Goal: Information Seeking & Learning: Find specific fact

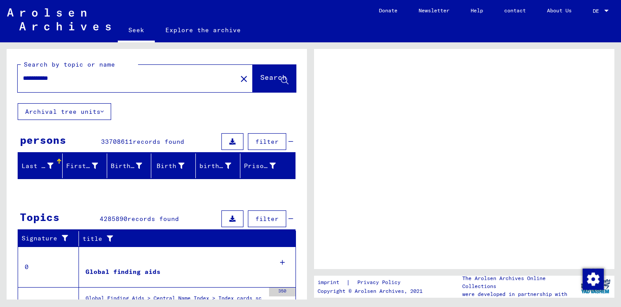
drag, startPoint x: 71, startPoint y: 79, endPoint x: 26, endPoint y: 70, distance: 46.8
click at [29, 70] on div "**********" at bounding box center [125, 78] width 214 height 20
type input "*******"
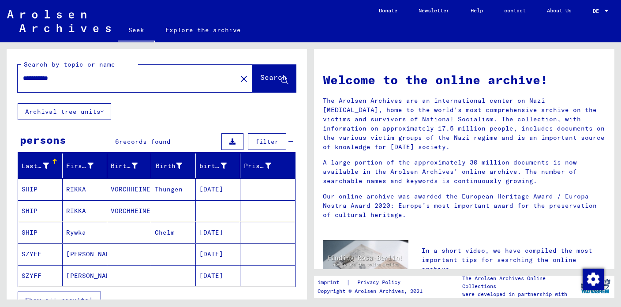
drag, startPoint x: 68, startPoint y: 81, endPoint x: 11, endPoint y: 57, distance: 61.8
click at [11, 57] on div "**********" at bounding box center [157, 76] width 300 height 54
type input "**********"
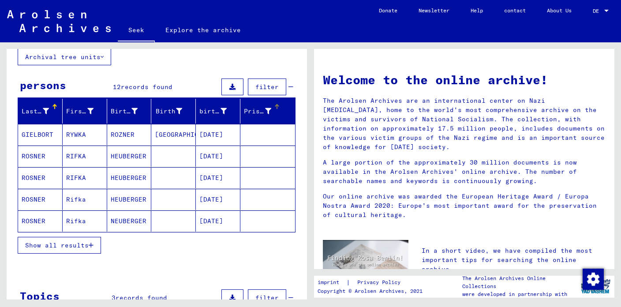
scroll to position [60, 0]
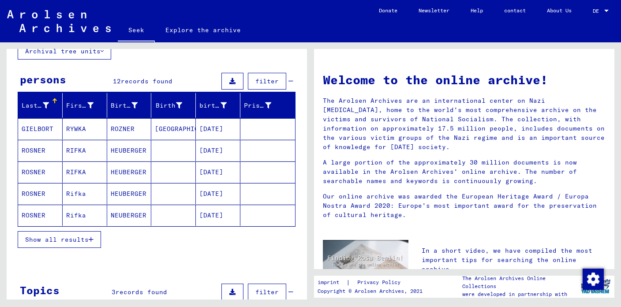
click at [40, 243] on button "Show all results" at bounding box center [59, 239] width 83 height 17
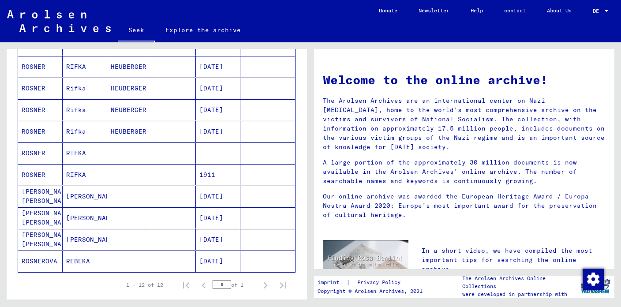
scroll to position [167, 0]
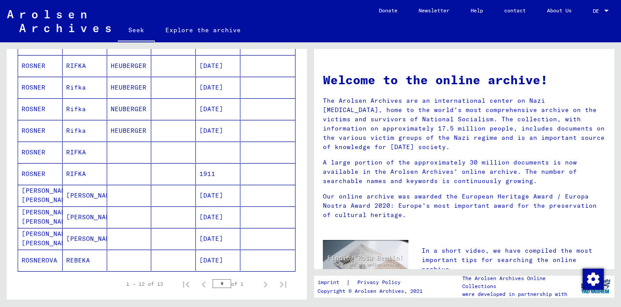
click at [31, 156] on font "ROSNER" at bounding box center [34, 152] width 24 height 9
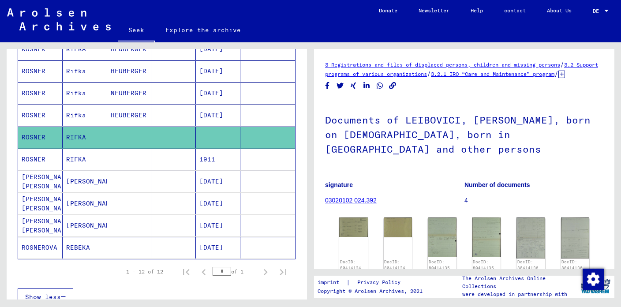
scroll to position [185, 0]
click at [395, 187] on figure "signature 03020102 024.392" at bounding box center [394, 194] width 139 height 40
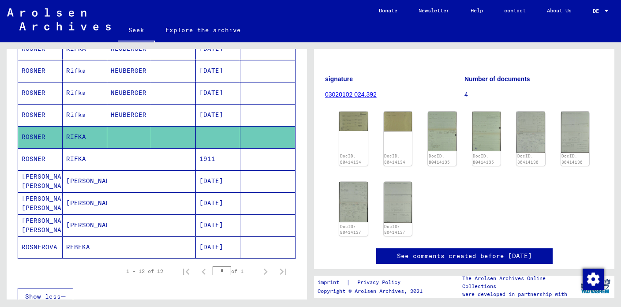
scroll to position [0, 0]
click at [30, 158] on font "ROSNER" at bounding box center [34, 159] width 24 height 8
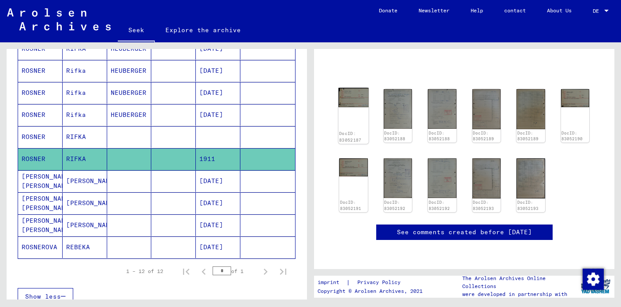
click at [350, 88] on img at bounding box center [353, 97] width 30 height 19
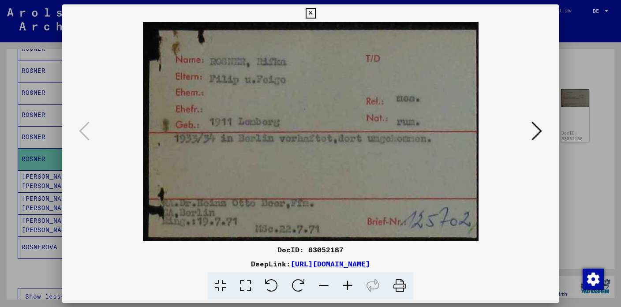
click at [350, 86] on img at bounding box center [310, 131] width 436 height 219
click at [534, 137] on icon at bounding box center [536, 130] width 11 height 21
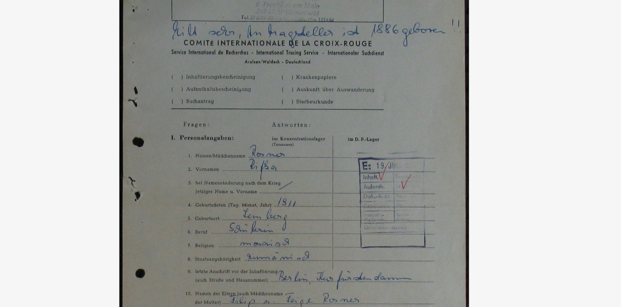
click at [256, 115] on img at bounding box center [310, 131] width 436 height 219
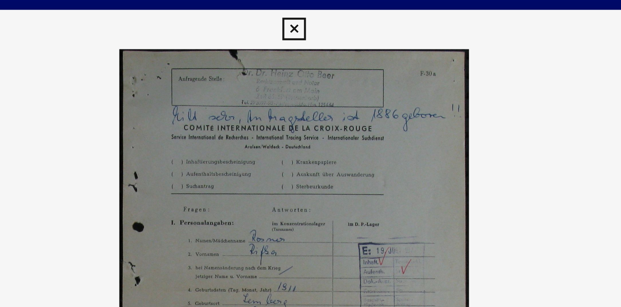
click at [310, 11] on icon at bounding box center [310, 13] width 10 height 11
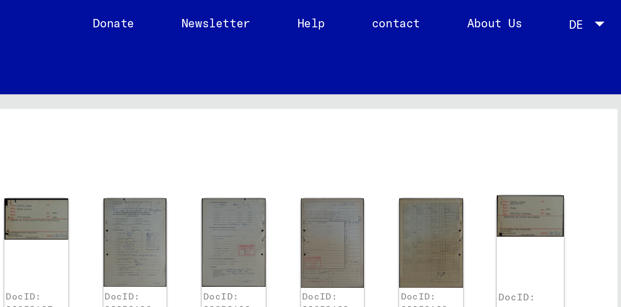
click at [560, 88] on img at bounding box center [575, 97] width 30 height 19
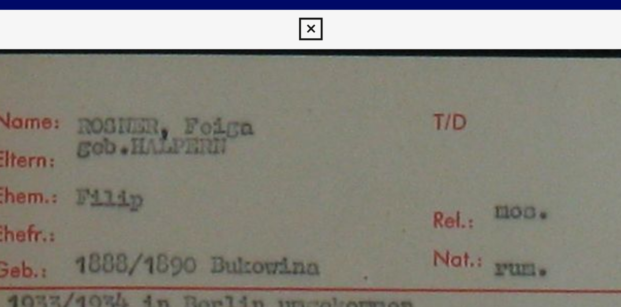
click at [393, 78] on img at bounding box center [310, 131] width 436 height 219
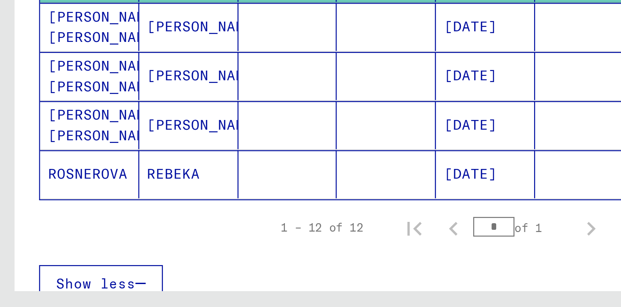
click at [42, 247] on font "ROSNEROVA" at bounding box center [40, 247] width 36 height 8
